Goal: Task Accomplishment & Management: Use online tool/utility

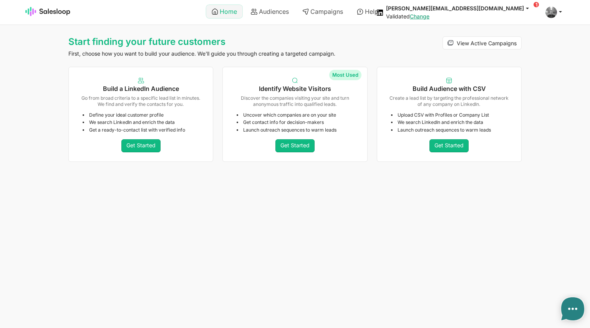
click at [222, 12] on link "Home" at bounding box center [224, 11] width 36 height 13
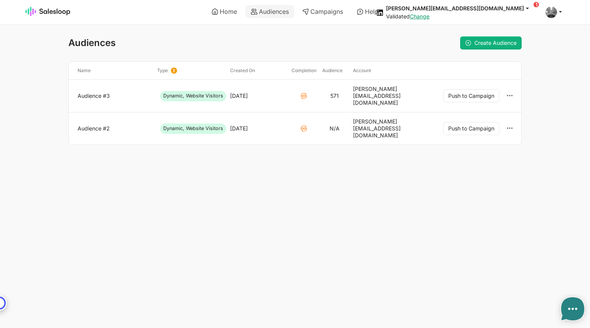
type textarea "x"
click at [489, 43] on span "Create Audience" at bounding box center [495, 43] width 42 height 7
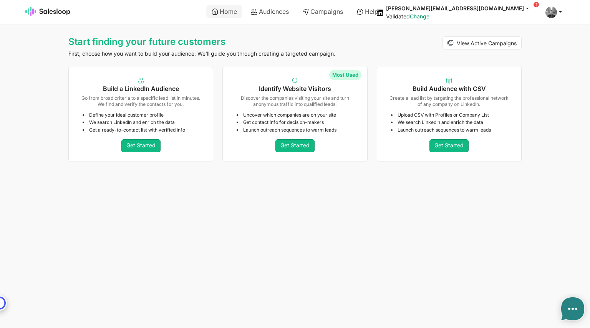
type textarea "x"
click at [299, 143] on link "Get Started" at bounding box center [294, 145] width 39 height 13
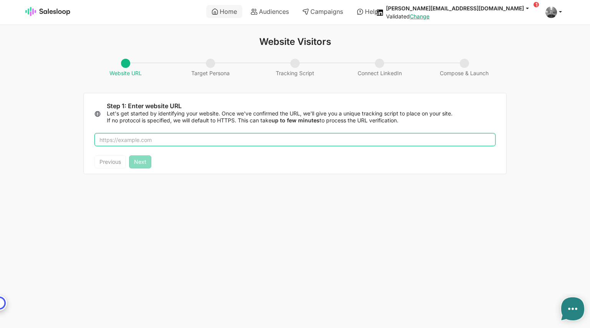
click at [153, 142] on input "text" at bounding box center [294, 139] width 401 height 13
type input "abstract"
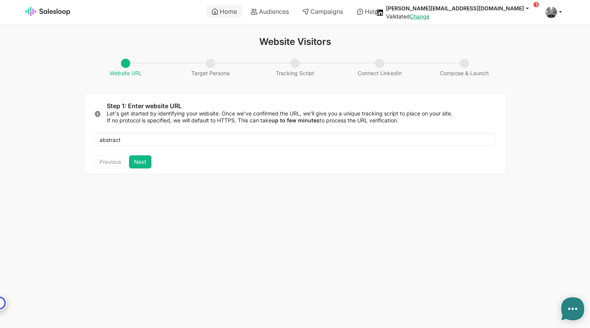
type textarea "x"
click at [141, 162] on button "Next" at bounding box center [140, 162] width 22 height 13
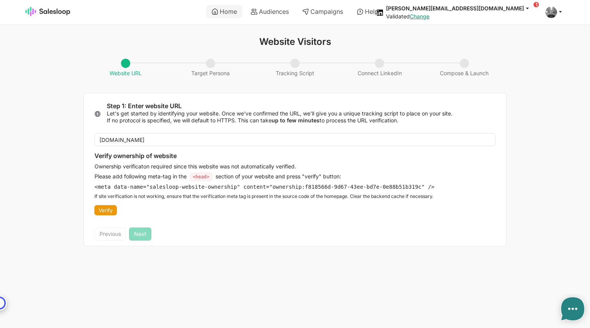
click at [109, 211] on button "Verify" at bounding box center [105, 210] width 22 height 10
click at [510, 39] on div at bounding box center [510, 39] width 9 height 10
click at [142, 236] on button "Next" at bounding box center [140, 234] width 22 height 13
click at [145, 231] on div "Previous Next" at bounding box center [122, 234] width 57 height 13
click at [139, 207] on div "Verify ownership of website Ownership verificaton required since this website w…" at bounding box center [264, 183] width 340 height 63
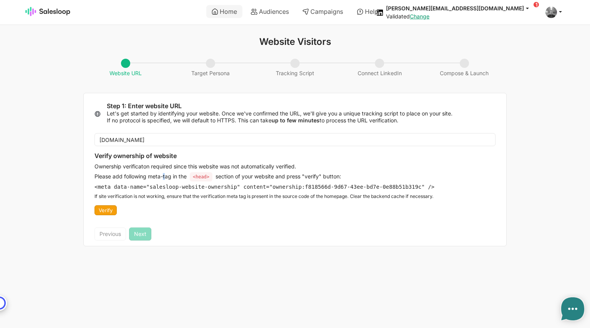
click at [165, 176] on p "Please add following meta-tag in the <head> section of your website and press "…" at bounding box center [264, 176] width 340 height 7
click at [156, 133] on div "abstractapi.com Verify ownership of website Ownership verificaton required sinc…" at bounding box center [295, 176] width 422 height 104
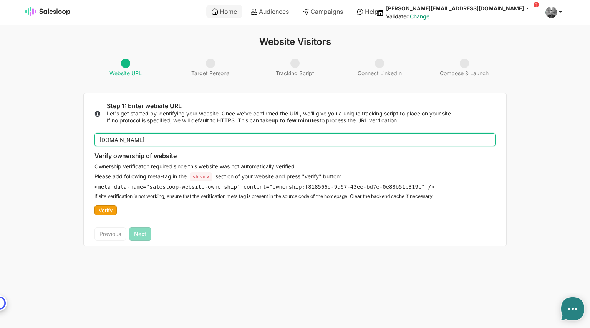
click at [156, 138] on input "abstractapi.com" at bounding box center [294, 139] width 401 height 13
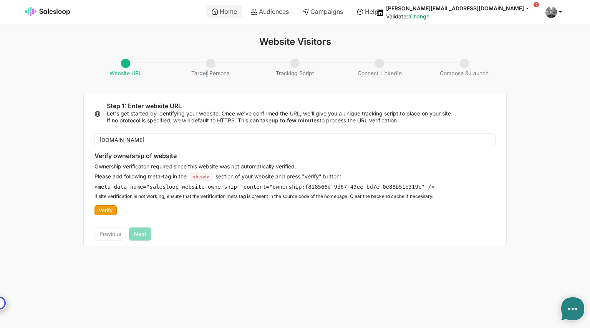
click at [207, 69] on span "Target Persona" at bounding box center [210, 68] width 46 height 18
click at [212, 66] on span "Target Persona" at bounding box center [210, 68] width 46 height 18
click at [146, 231] on div "Previous Next" at bounding box center [122, 234] width 57 height 13
drag, startPoint x: 101, startPoint y: 215, endPoint x: 107, endPoint y: 209, distance: 9.0
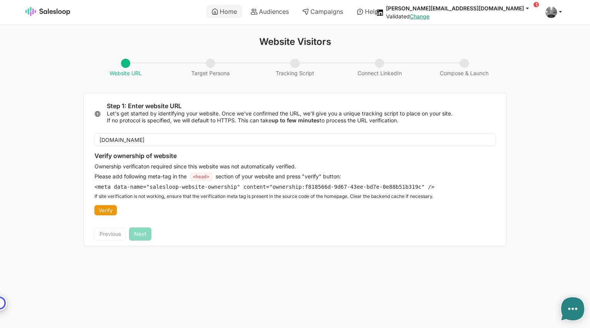
click at [101, 215] on button "Verify" at bounding box center [105, 210] width 22 height 10
click at [108, 208] on button "Verify" at bounding box center [105, 210] width 22 height 10
click at [508, 36] on div at bounding box center [510, 39] width 9 height 10
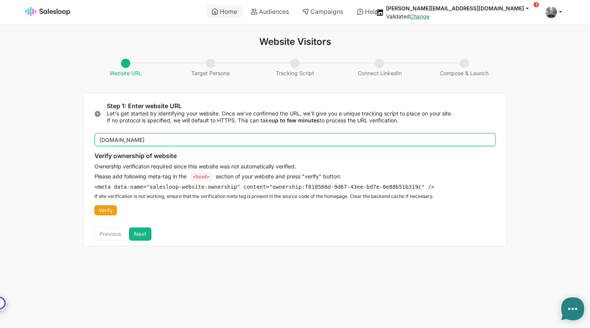
drag, startPoint x: 145, startPoint y: 139, endPoint x: 70, endPoint y: 141, distance: 75.7
click at [70, 141] on div "Website Visitors Website URL Target Persona Tracking Script Connect LinkedIn Co…" at bounding box center [295, 141] width 590 height 210
type input "[DOMAIN_NAME]"
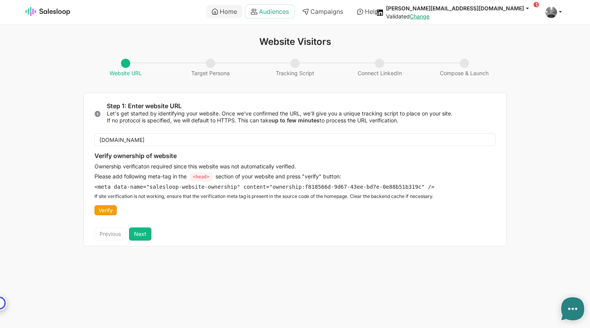
click at [269, 10] on link "Audiences" at bounding box center [269, 11] width 49 height 13
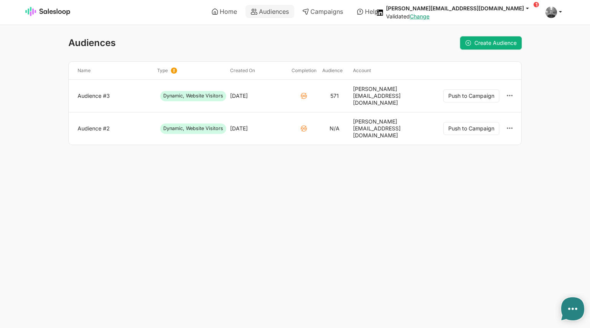
click at [501, 40] on span "Create Audience" at bounding box center [495, 43] width 42 height 7
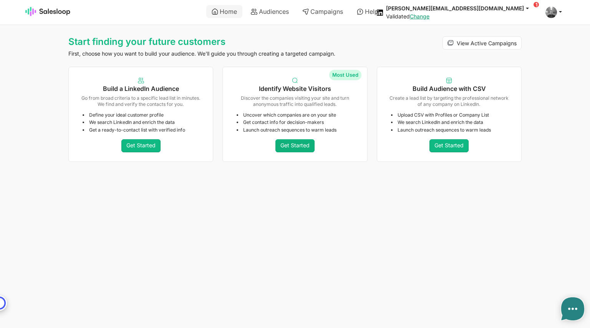
type textarea "x"
click at [293, 147] on link "Get Started" at bounding box center [294, 145] width 39 height 13
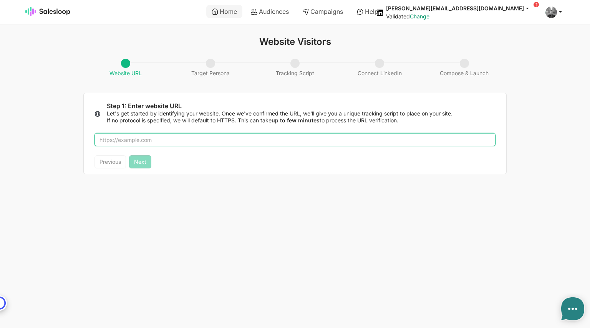
click at [163, 145] on input "text" at bounding box center [294, 139] width 401 height 13
type input "[DOMAIN_NAME]"
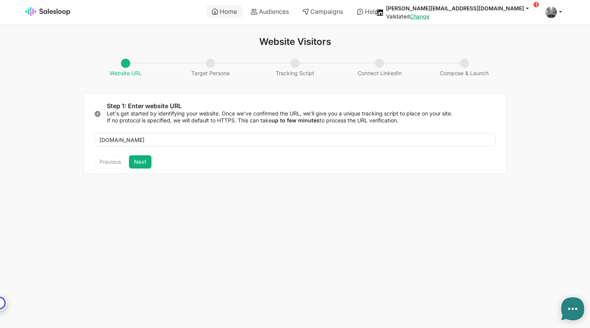
click at [140, 160] on button "Next" at bounding box center [140, 162] width 22 height 13
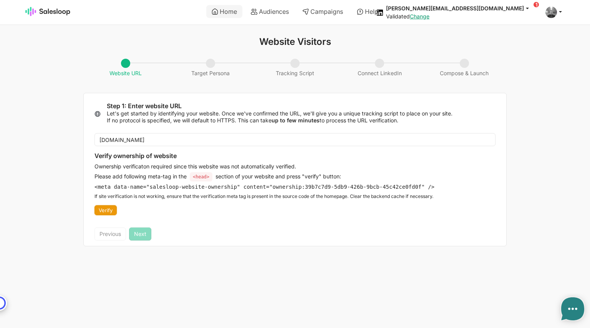
click at [110, 211] on button "Verify" at bounding box center [105, 210] width 22 height 10
click at [513, 36] on div at bounding box center [510, 39] width 9 height 10
type textarea "x"
